Goal: Navigation & Orientation: Understand site structure

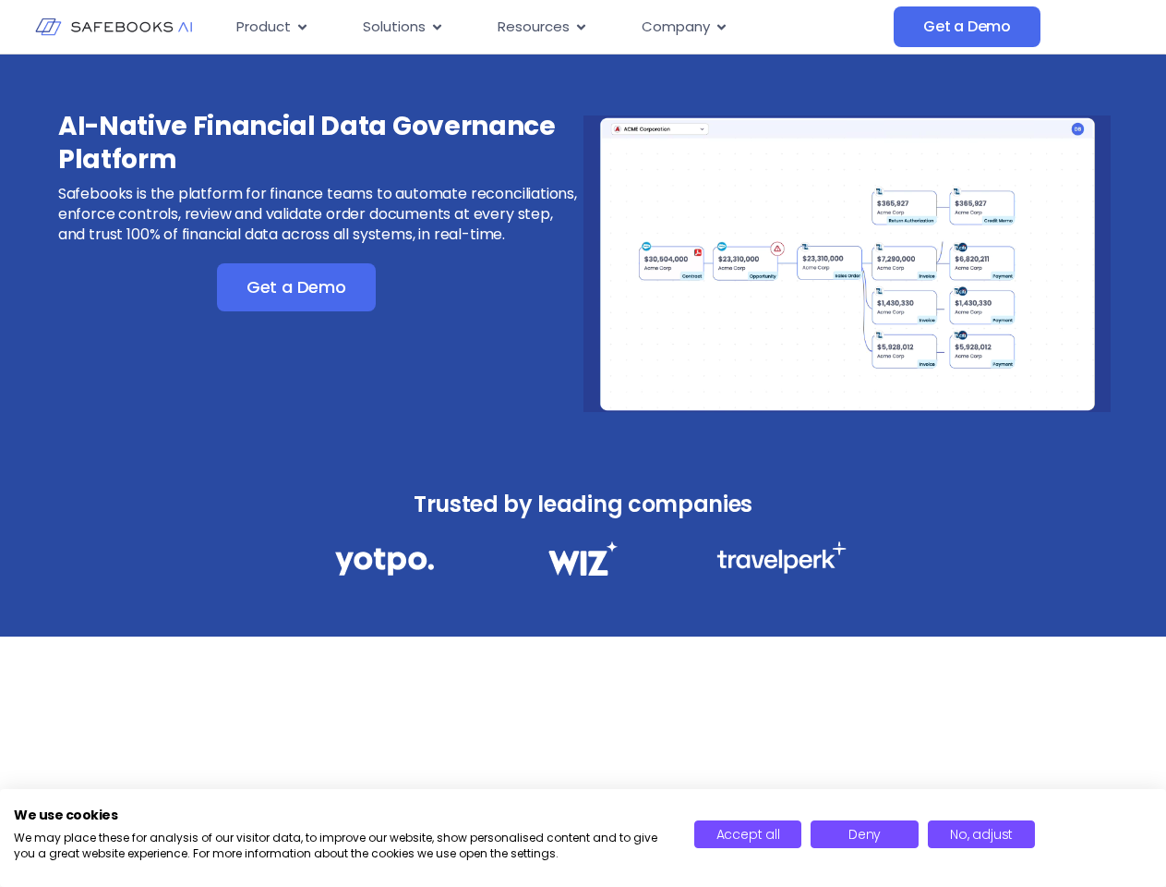
click at [583, 443] on div "AI-Native Financial Data Governance Platform Safebooks is the platform for fina…" at bounding box center [583, 251] width 1166 height 394
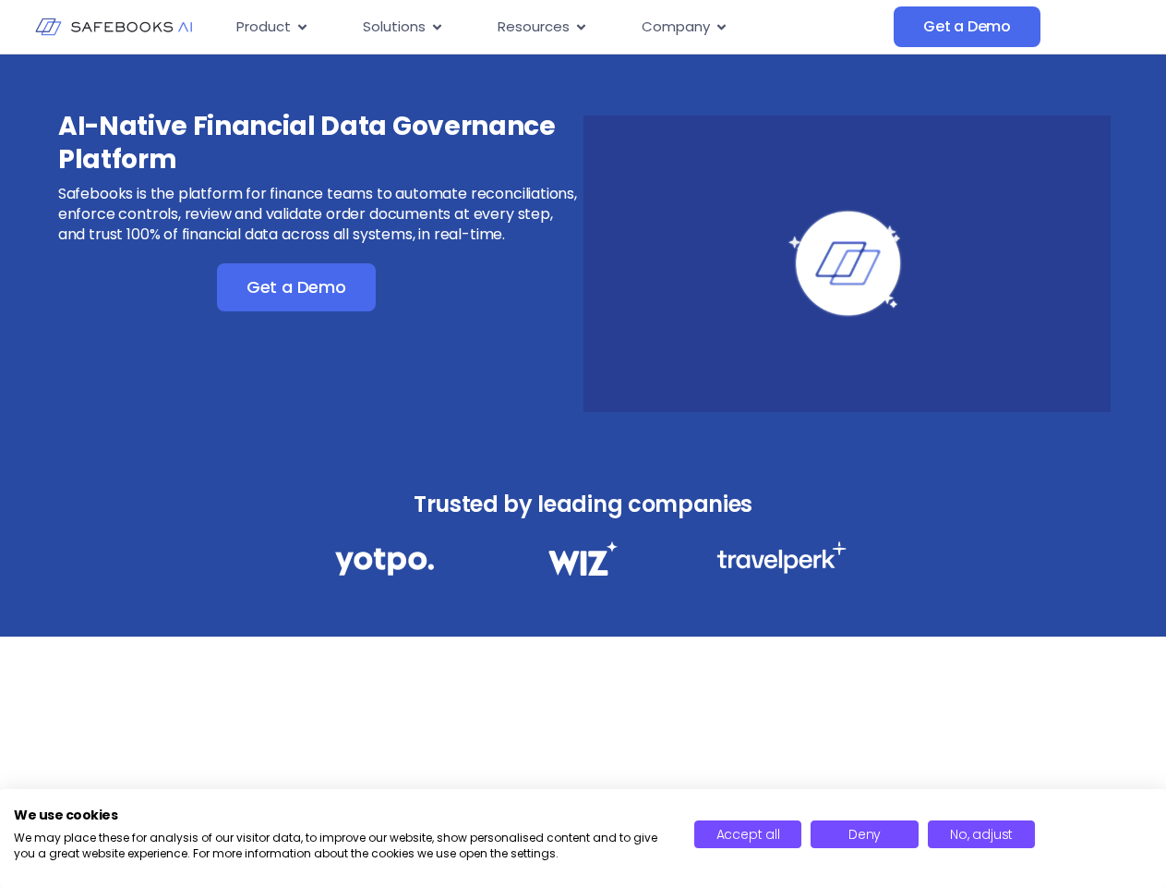
click at [558, 27] on span "Resources" at bounding box center [534, 27] width 72 height 21
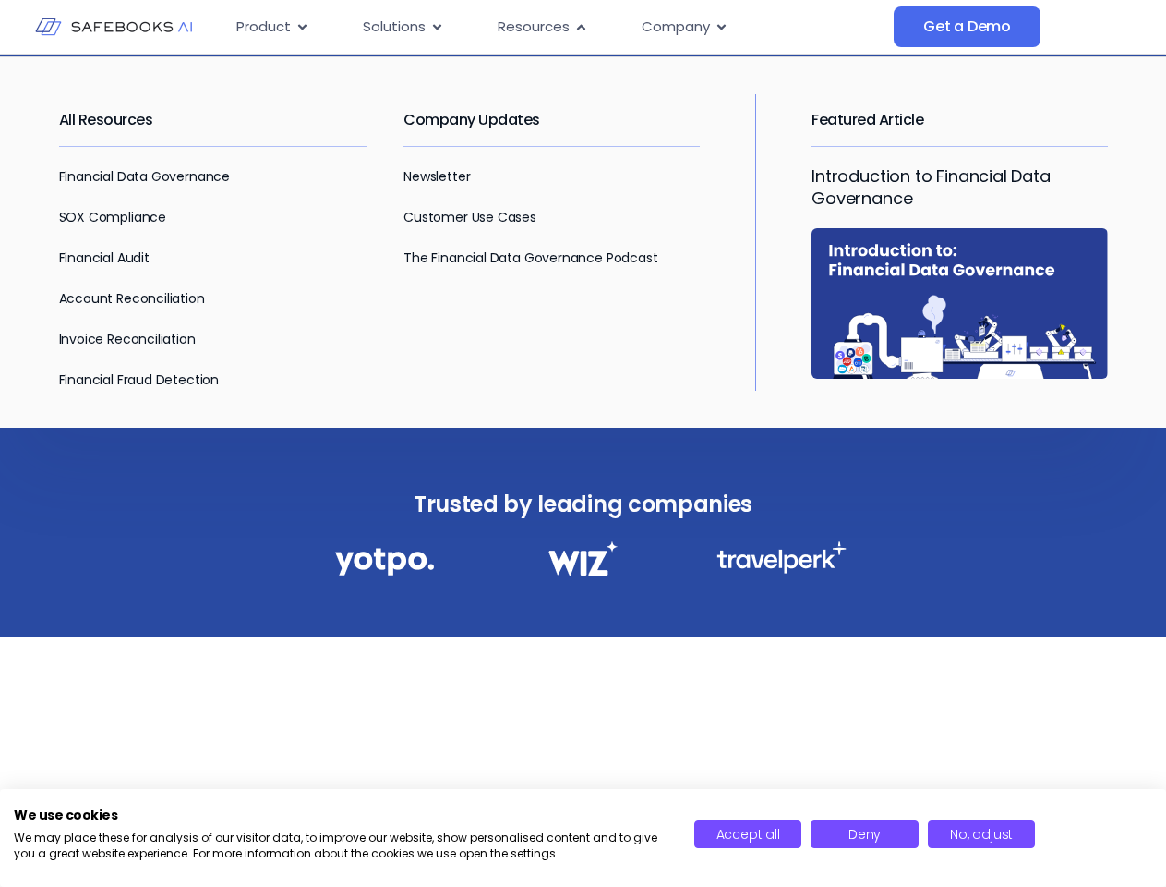
click at [272, 27] on span "Product" at bounding box center [263, 27] width 54 height 21
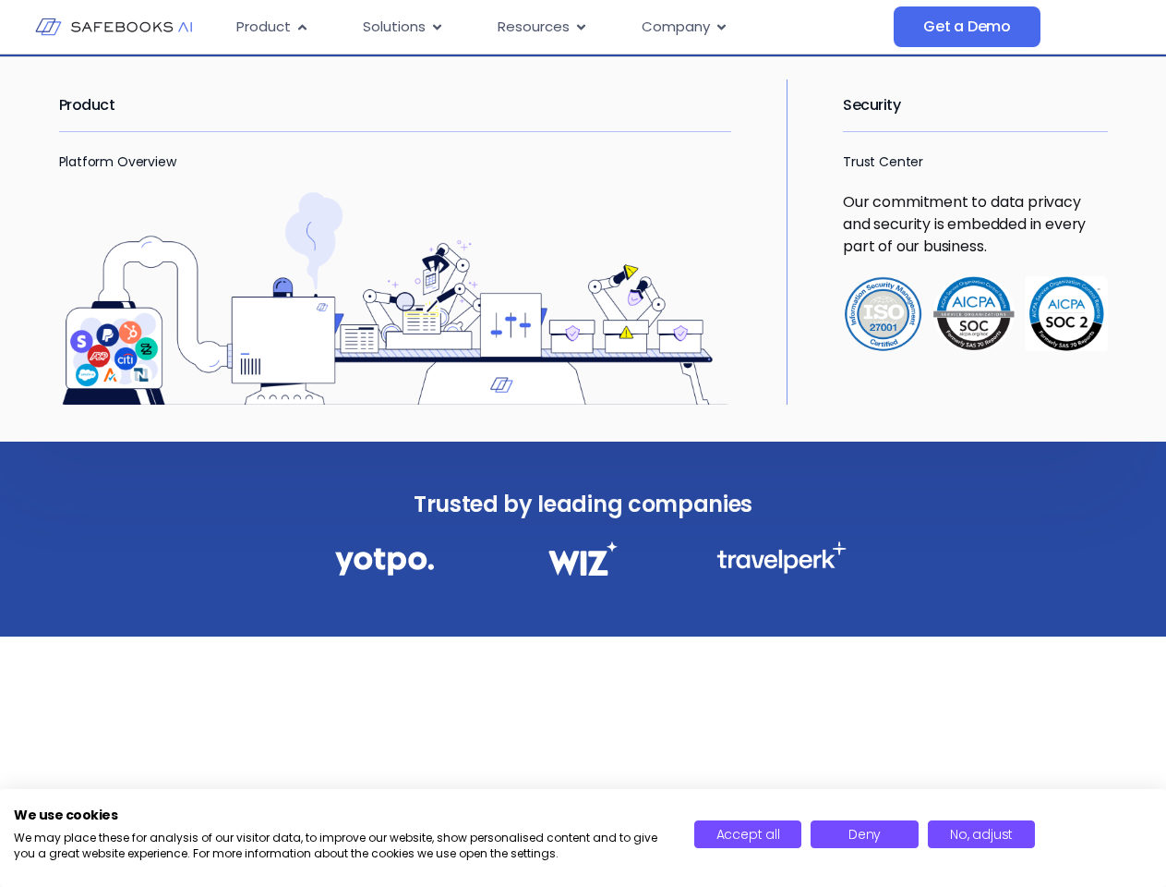
click at [301, 27] on icon "Menu" at bounding box center [302, 27] width 8 height 6
click at [403, 27] on span "Solutions" at bounding box center [394, 27] width 63 height 21
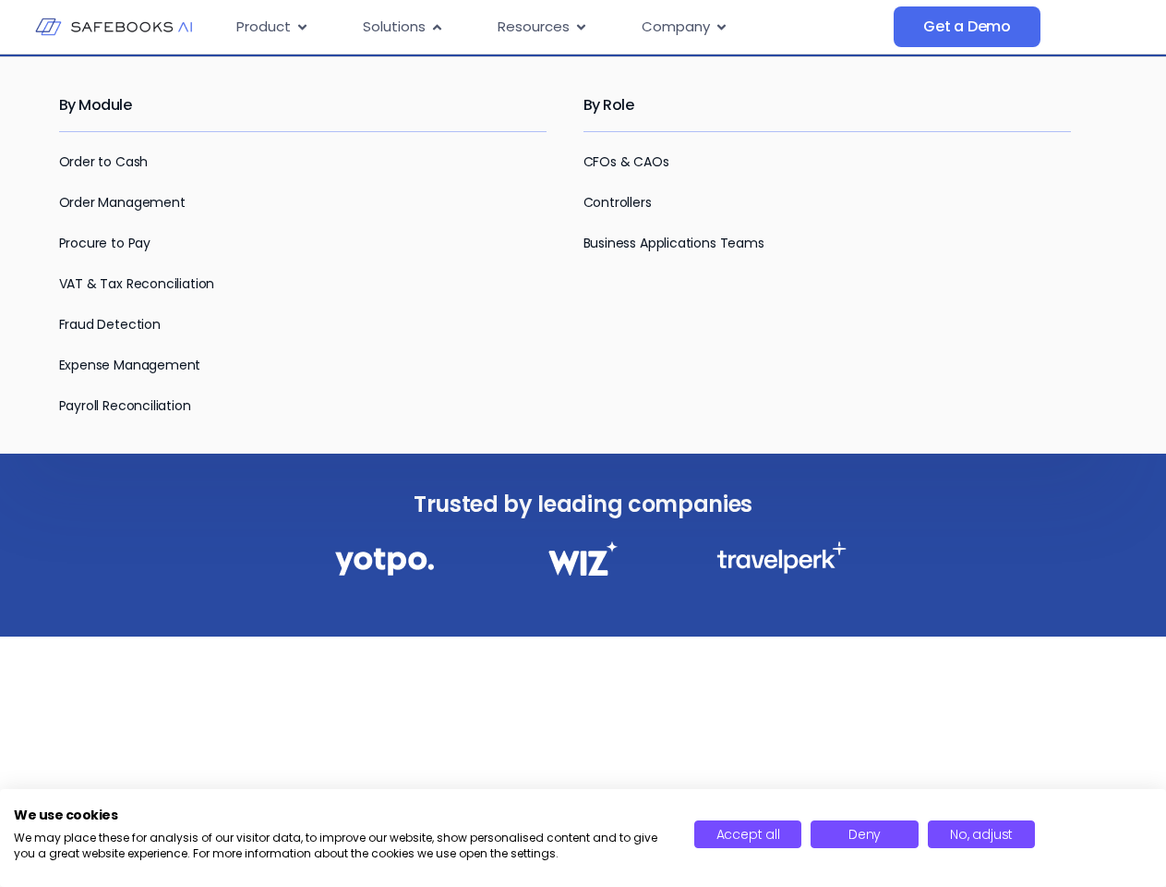
click at [436, 27] on icon "Menu" at bounding box center [437, 27] width 8 height 6
click at [541, 27] on span "Resources" at bounding box center [534, 27] width 72 height 21
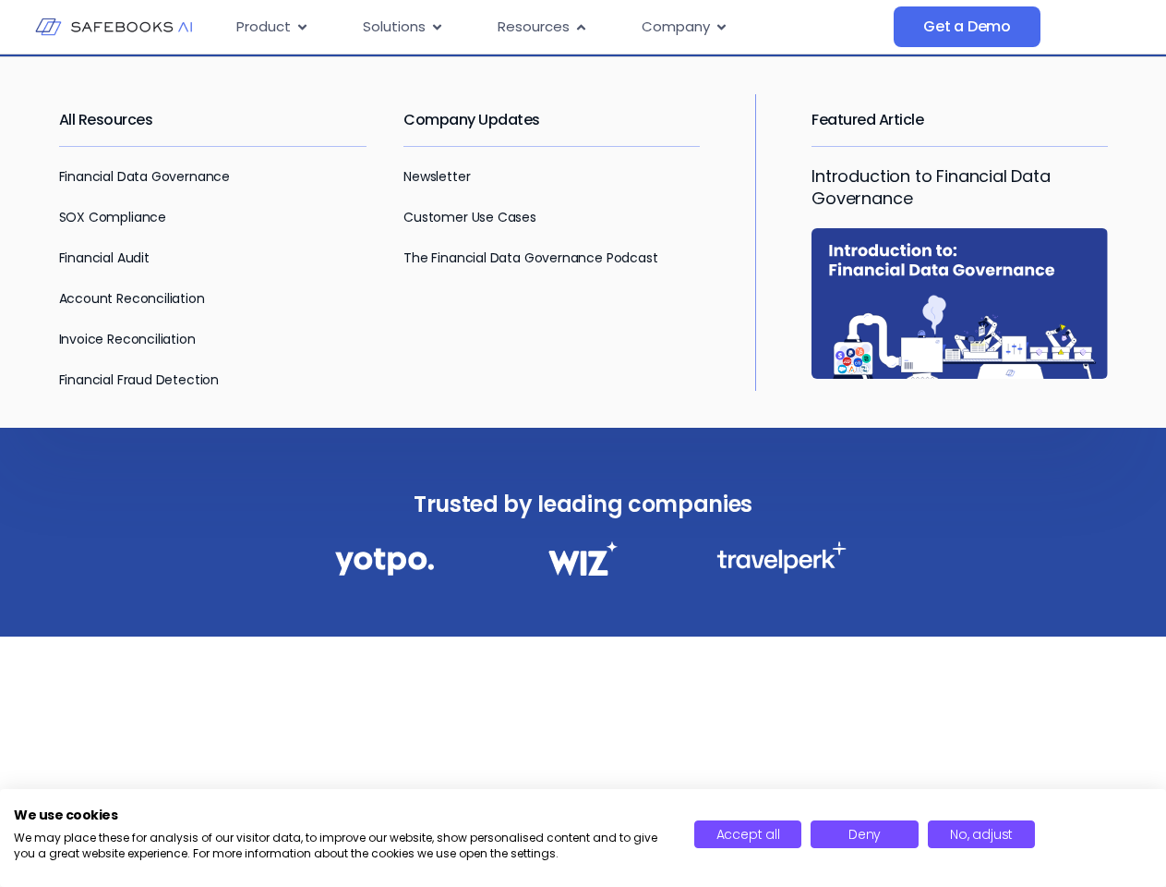
click at [579, 27] on icon "Menu" at bounding box center [581, 27] width 8 height 6
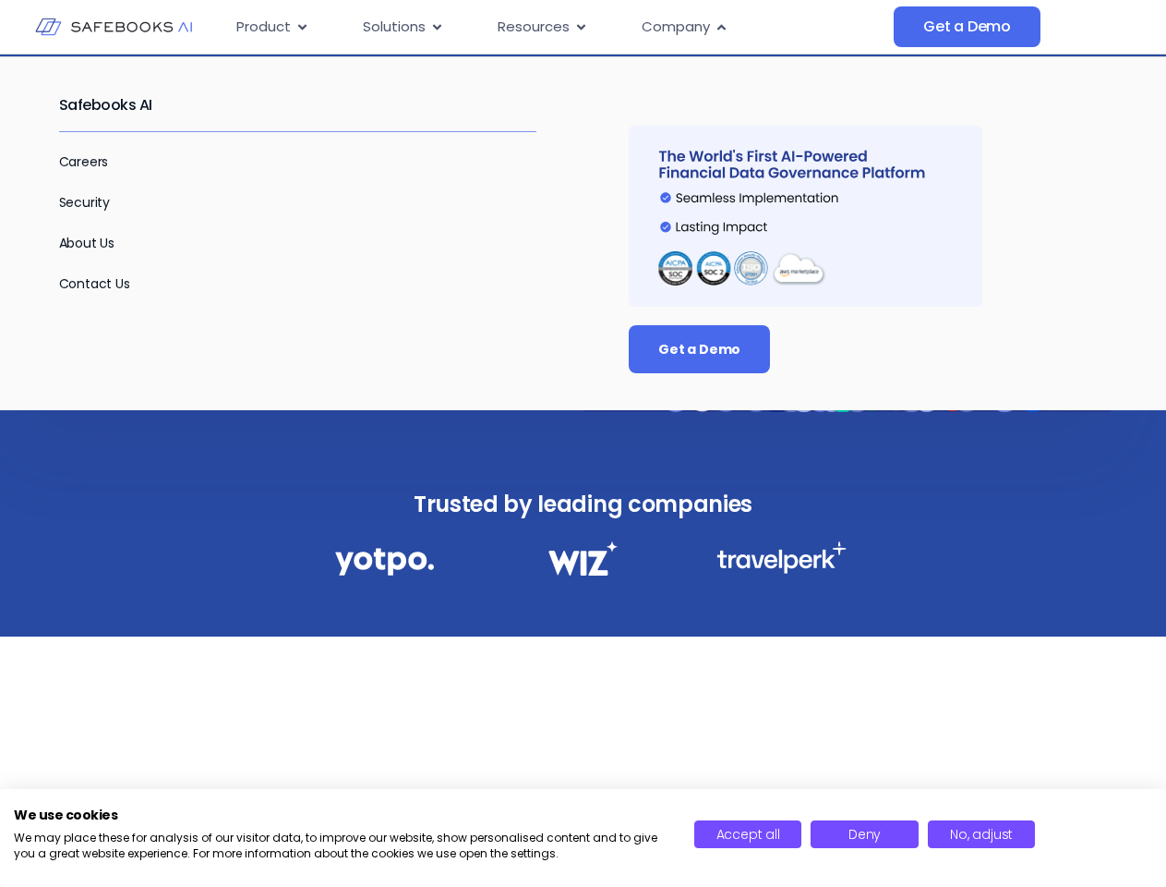
click at [683, 27] on span "Company" at bounding box center [676, 27] width 68 height 21
click at [720, 27] on icon "Menu" at bounding box center [722, 27] width 8 height 6
